Goal: Task Accomplishment & Management: Manage account settings

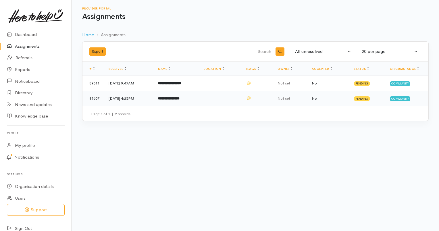
click at [177, 95] on td "**********" at bounding box center [176, 98] width 46 height 15
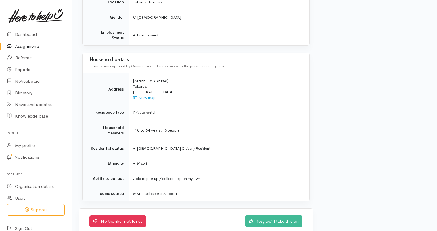
scroll to position [398, 0]
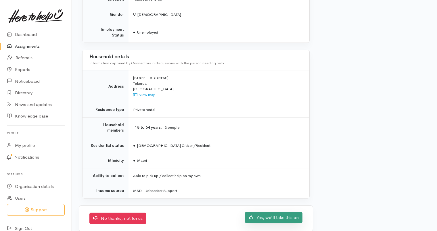
click at [270, 212] on link "Yes, we'll take this on" at bounding box center [273, 218] width 57 height 12
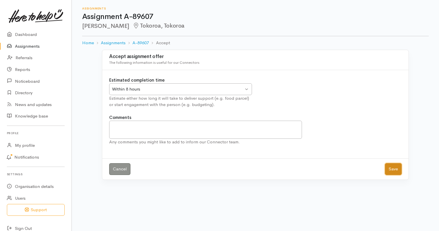
click at [392, 169] on button "Save" at bounding box center [393, 169] width 17 height 12
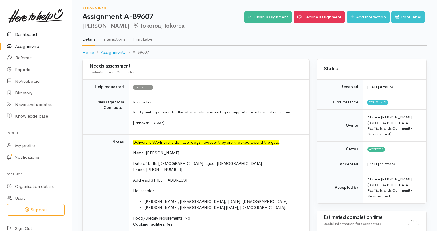
click at [27, 30] on link "Dashboard" at bounding box center [36, 35] width 72 height 12
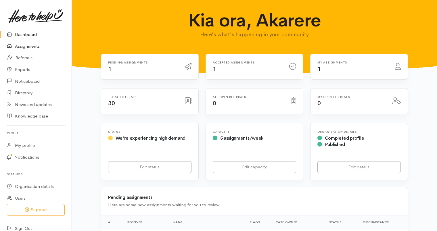
click at [30, 46] on link "Assignments" at bounding box center [36, 47] width 72 height 12
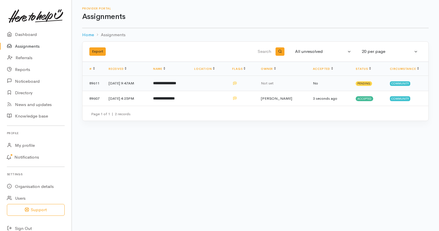
click at [176, 84] on b "**********" at bounding box center [164, 83] width 23 height 4
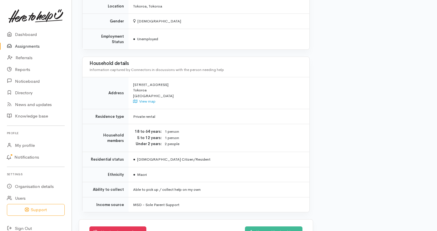
scroll to position [377, 0]
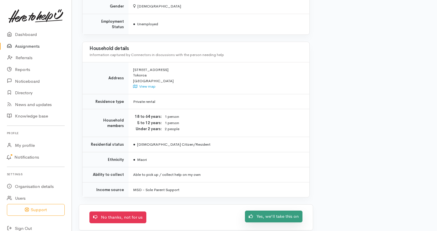
click at [268, 211] on link "Yes, we'll take this on" at bounding box center [273, 217] width 57 height 12
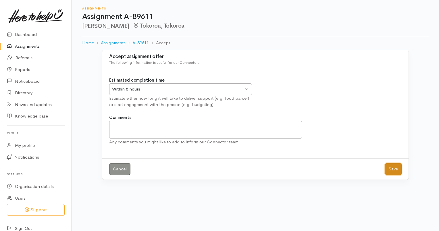
click at [401, 169] on button "Save" at bounding box center [393, 169] width 17 height 12
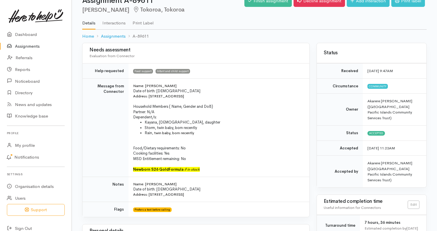
scroll to position [29, 0]
